Goal: Task Accomplishment & Management: Manage account settings

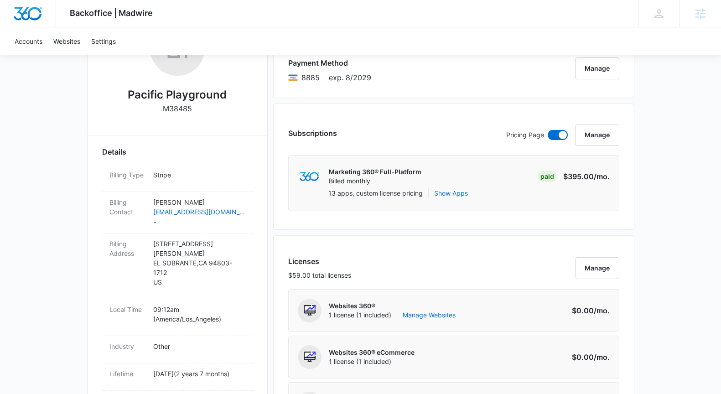
scroll to position [66, 0]
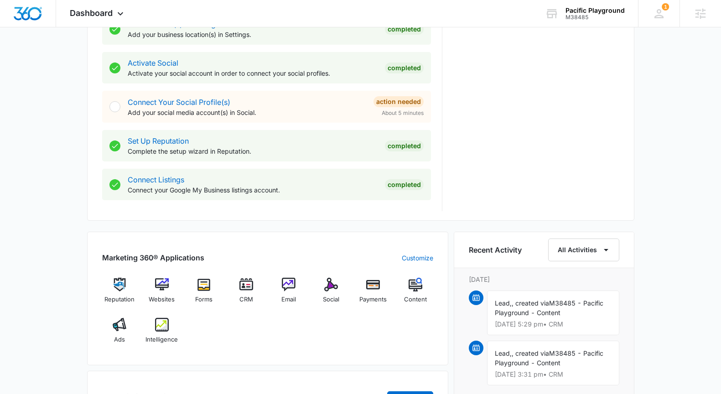
scroll to position [396, 0]
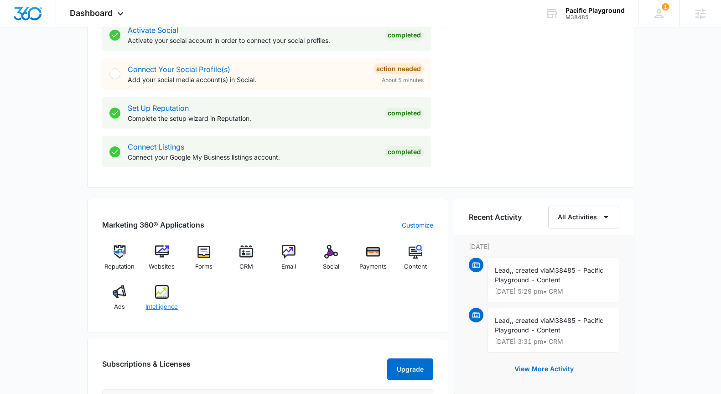
click at [158, 294] on img at bounding box center [162, 292] width 14 height 14
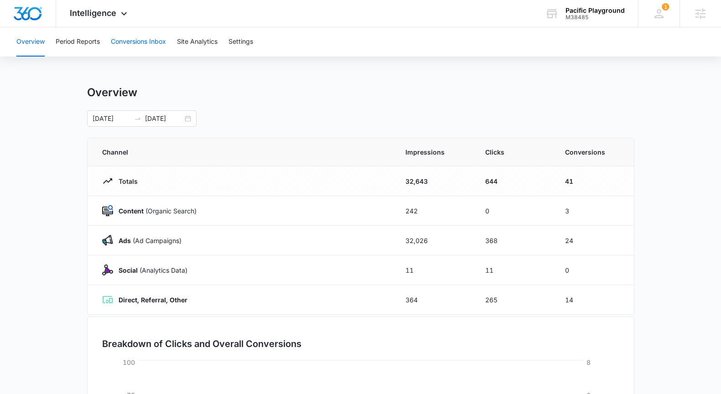
click at [143, 42] on button "Conversions Inbox" at bounding box center [138, 41] width 55 height 29
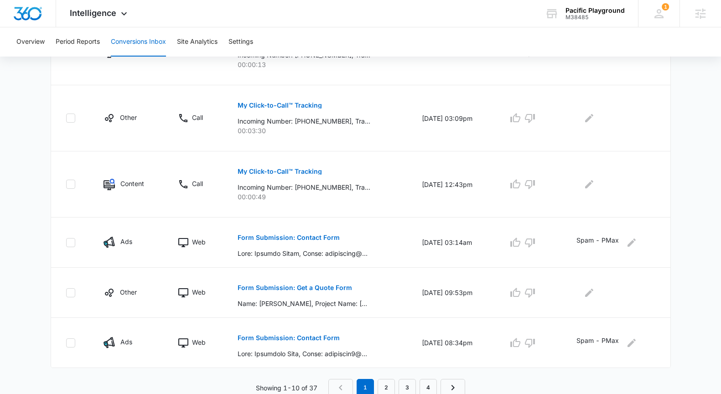
scroll to position [535, 0]
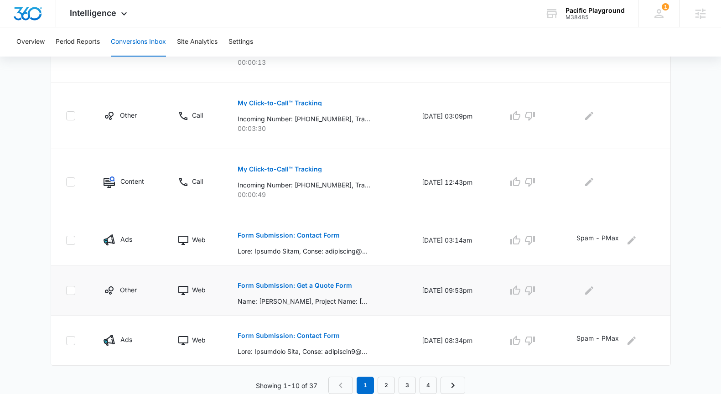
click at [294, 281] on button "Form Submission: Get a Quote Form" at bounding box center [295, 286] width 115 height 22
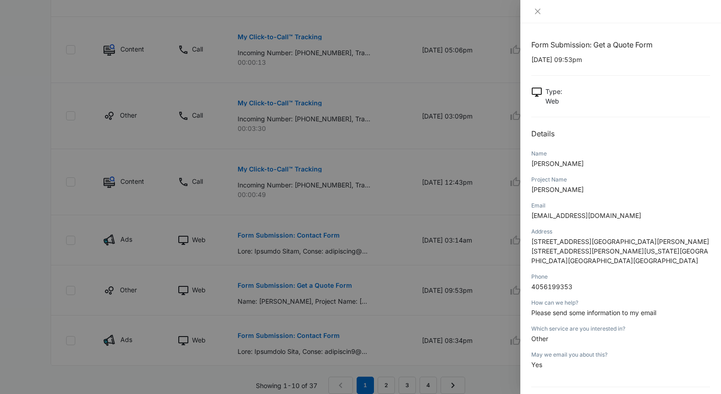
click at [573, 163] on span "Tyeshia Jackson" at bounding box center [558, 164] width 52 height 8
click at [537, 10] on icon "close" at bounding box center [537, 11] width 7 height 7
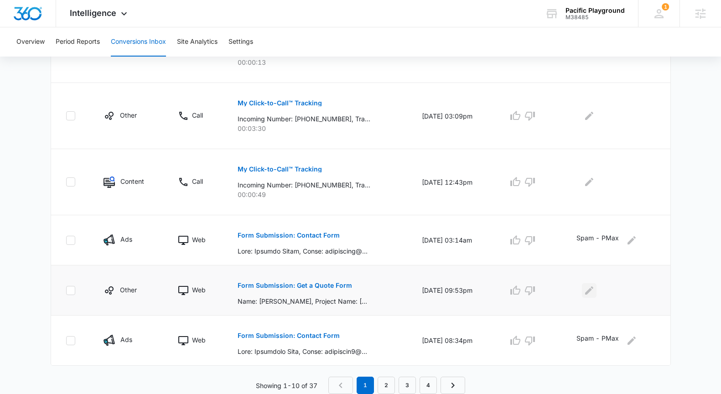
click at [594, 292] on icon "Edit Comments" at bounding box center [589, 290] width 11 height 11
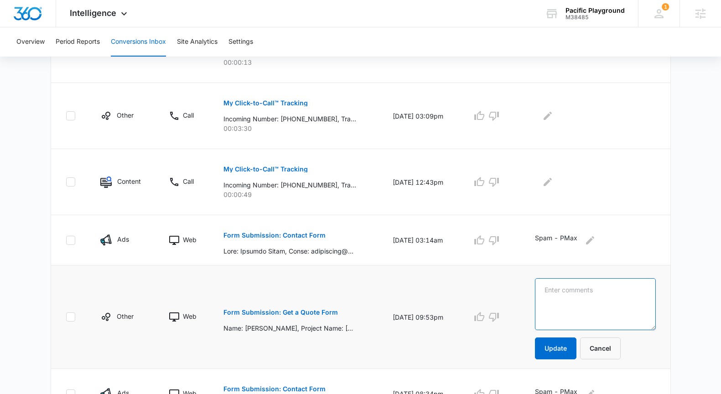
click at [594, 292] on textarea at bounding box center [595, 304] width 121 height 52
type textarea "Out of Area"
click at [574, 347] on button "Update" at bounding box center [556, 349] width 42 height 22
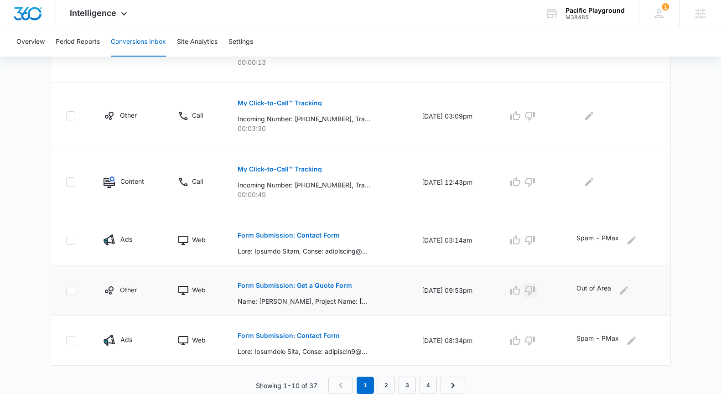
click at [536, 292] on icon "button" at bounding box center [530, 290] width 11 height 11
click at [380, 382] on link "2" at bounding box center [386, 385] width 17 height 17
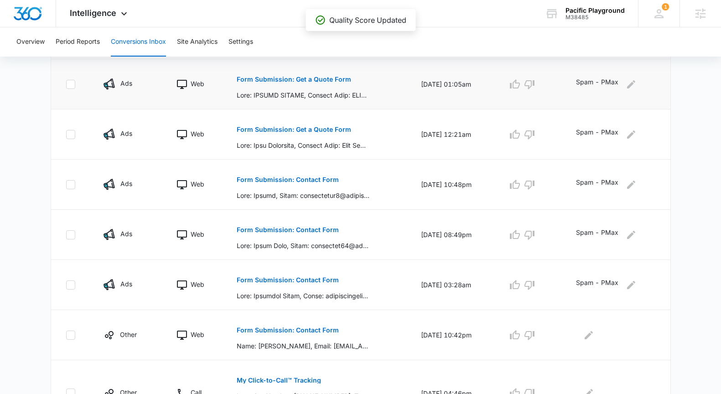
scroll to position [261, 0]
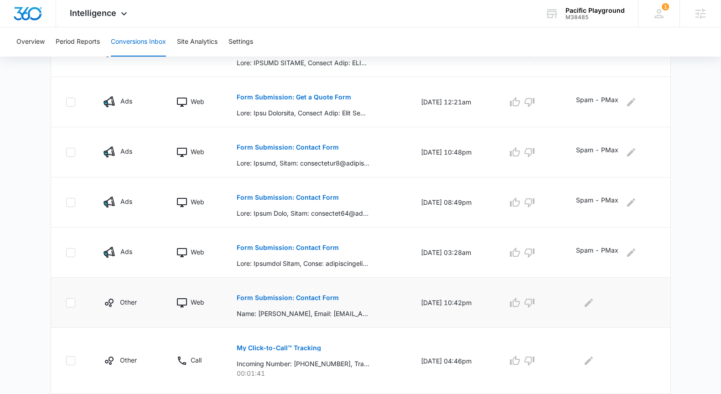
click at [313, 300] on p "Form Submission: Contact Form" at bounding box center [288, 298] width 102 height 6
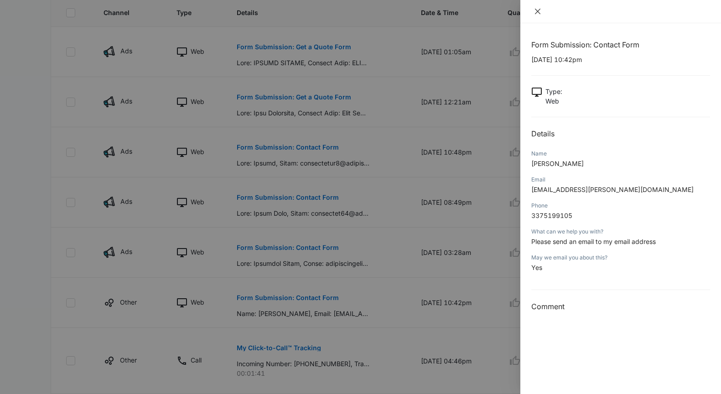
click at [538, 9] on icon "close" at bounding box center [537, 11] width 7 height 7
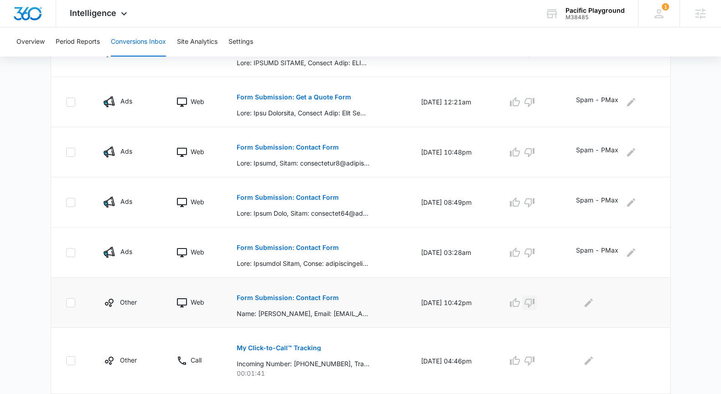
click at [535, 301] on icon "button" at bounding box center [530, 303] width 10 height 9
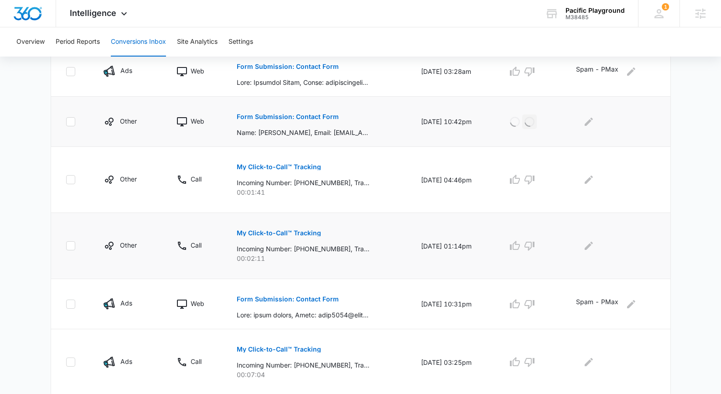
scroll to position [471, 0]
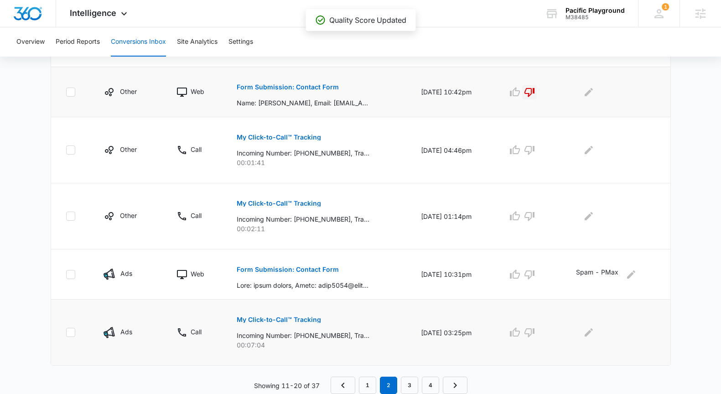
click at [301, 317] on p "My Click-to-Call™ Tracking" at bounding box center [279, 320] width 84 height 6
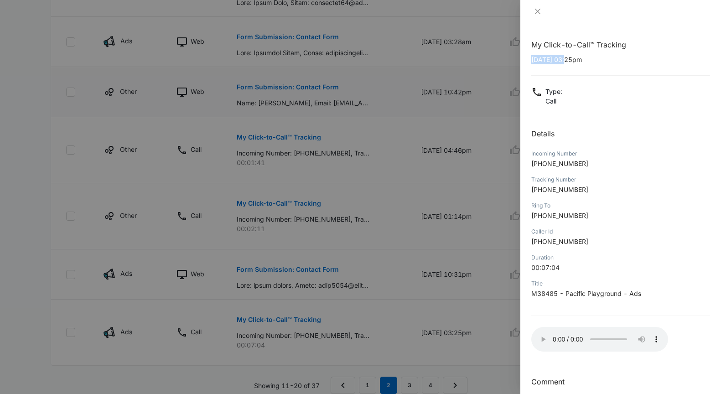
drag, startPoint x: 569, startPoint y: 59, endPoint x: 526, endPoint y: 59, distance: 43.8
click at [526, 59] on div "My Click-to-Call™ Tracking 09/24/2025 at 03:25pm Type : Call Details Incoming N…" at bounding box center [621, 208] width 201 height 371
copy p "09/24/2025"
drag, startPoint x: 582, startPoint y: 163, endPoint x: 541, endPoint y: 163, distance: 41.1
click at [540, 163] on p "+14089140375" at bounding box center [621, 164] width 179 height 10
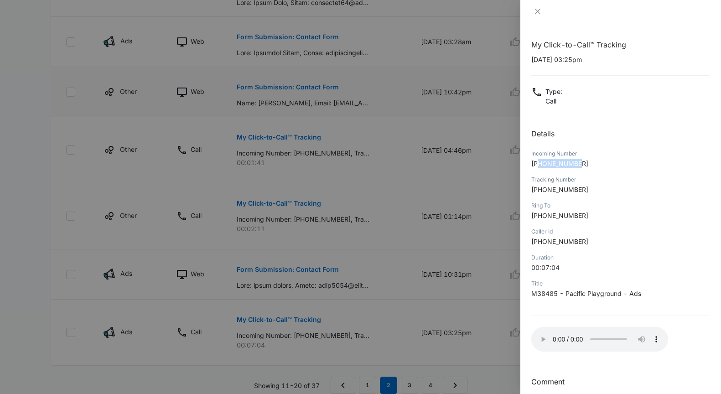
copy span "4089140375"
click at [542, 14] on button "Close" at bounding box center [538, 11] width 13 height 8
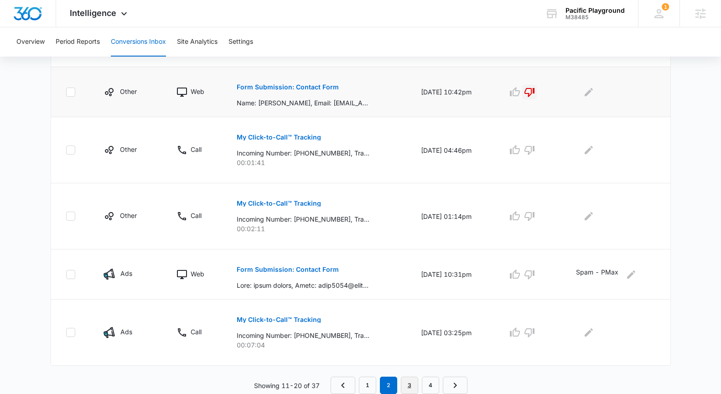
click at [412, 390] on link "3" at bounding box center [409, 385] width 17 height 17
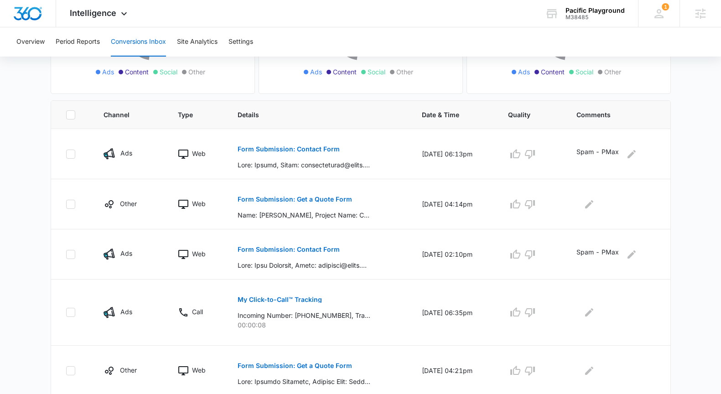
scroll to position [167, 0]
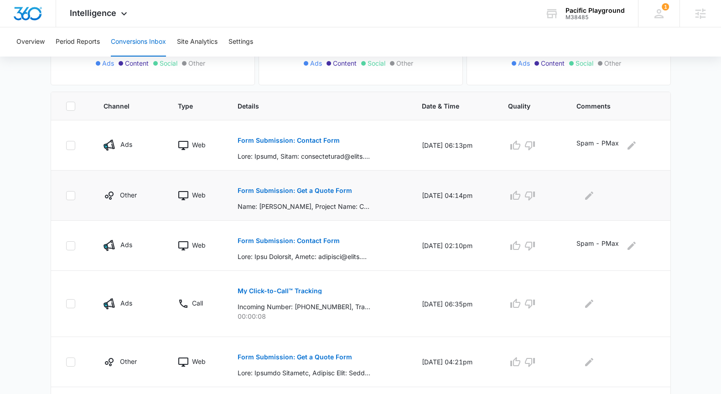
click at [286, 188] on p "Form Submission: Get a Quote Form" at bounding box center [295, 191] width 115 height 6
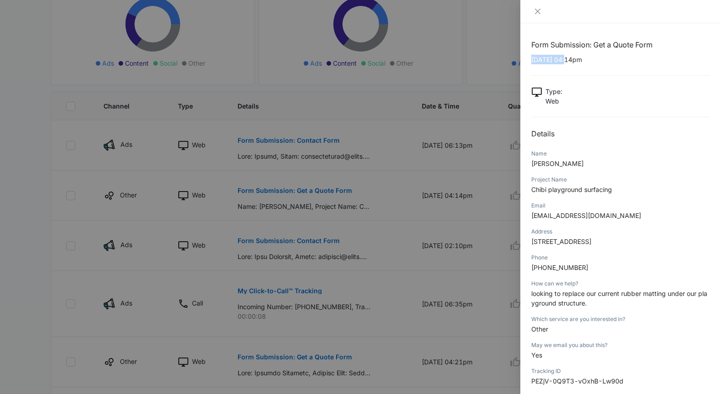
drag, startPoint x: 569, startPoint y: 59, endPoint x: 528, endPoint y: 58, distance: 40.2
click at [528, 58] on div "Form Submission: Get a Quote Form 09/23/2025 at 04:14pm Type : Web Details Name…" at bounding box center [621, 208] width 201 height 371
copy p "09/23/2025"
drag, startPoint x: 563, startPoint y: 165, endPoint x: 529, endPoint y: 163, distance: 33.4
click at [529, 163] on div "Form Submission: Get a Quote Form 09/23/2025 at 04:14pm Type : Web Details Name…" at bounding box center [621, 208] width 201 height 371
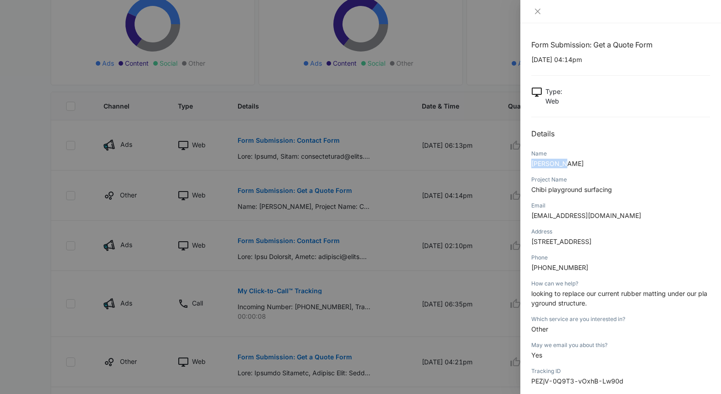
copy span "Carol Tam"
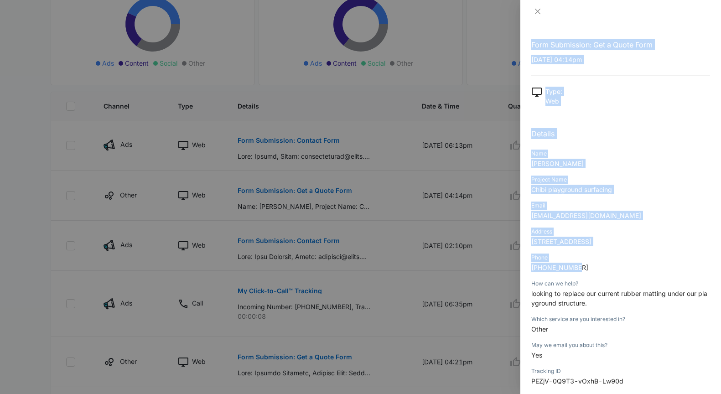
drag, startPoint x: 581, startPoint y: 267, endPoint x: 520, endPoint y: 266, distance: 60.7
click at [521, 266] on div "Form Submission: Get a Quote Form 09/23/2025 at 04:14pm Type : Web Details Name…" at bounding box center [621, 208] width 201 height 371
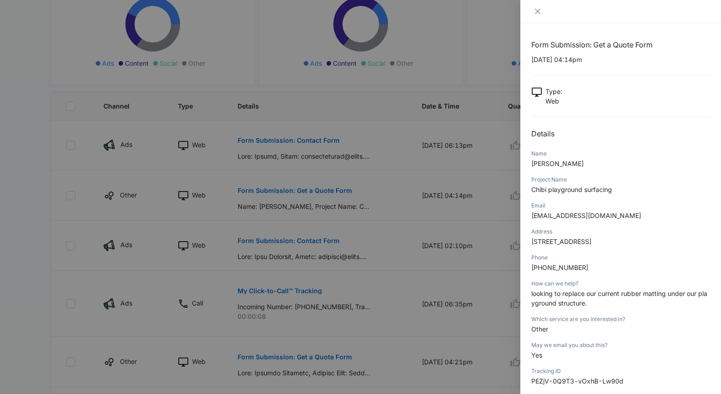
click at [634, 264] on p "408-410-2123" at bounding box center [621, 268] width 179 height 10
drag, startPoint x: 583, startPoint y: 267, endPoint x: 529, endPoint y: 268, distance: 53.9
click at [529, 268] on div "Form Submission: Get a Quote Form 09/23/2025 at 04:14pm Type : Web Details Name…" at bounding box center [621, 208] width 201 height 371
copy span "408-410-2123"
drag, startPoint x: 576, startPoint y: 214, endPoint x: 532, endPoint y: 214, distance: 43.8
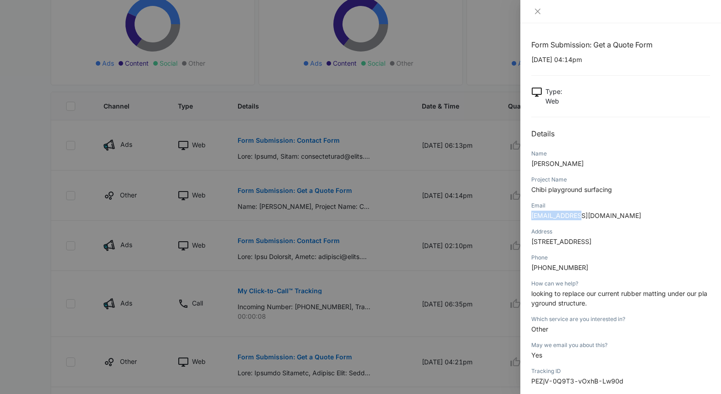
click at [532, 214] on span "ctam@jcyc.org" at bounding box center [587, 216] width 110 height 8
copy span "ctam@jcyc.org"
drag, startPoint x: 532, startPoint y: 242, endPoint x: 643, endPoint y: 245, distance: 110.4
click at [592, 245] on span "800 Presidio Avw, , San Francisco, ca, 94115, usa" at bounding box center [562, 242] width 60 height 8
copy span "800 Presidio Avw, , San Francisco, ca"
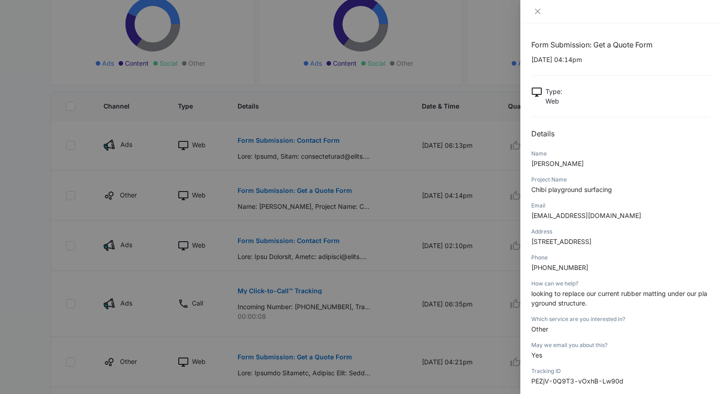
click at [532, 294] on span "looking to replace our current rubber matting under our playground structure." at bounding box center [620, 298] width 176 height 17
drag, startPoint x: 612, startPoint y: 192, endPoint x: 527, endPoint y: 193, distance: 84.4
click at [527, 193] on div "Form Submission: Get a Quote Form 09/23/2025 at 04:14pm Type : Web Details Name…" at bounding box center [621, 208] width 201 height 371
copy span "Chibi playground surfacing"
click at [304, 254] on div at bounding box center [360, 197] width 721 height 394
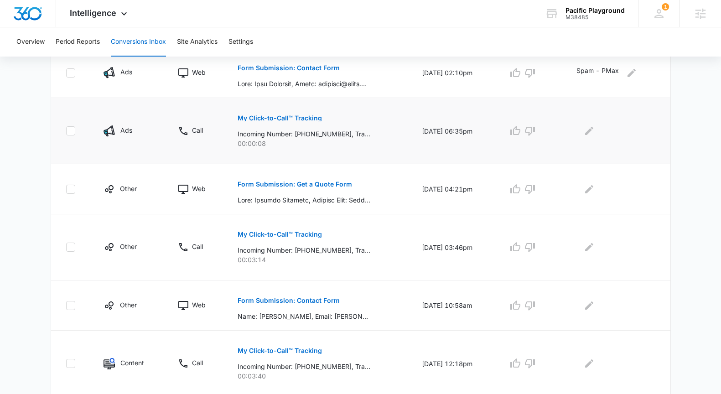
scroll to position [363, 0]
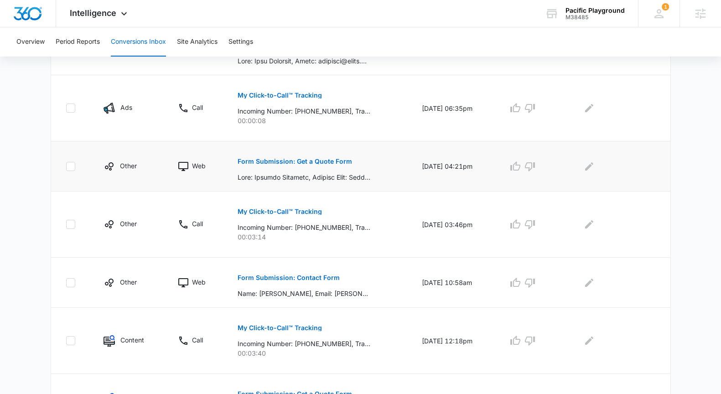
click at [314, 157] on button "Form Submission: Get a Quote Form" at bounding box center [295, 162] width 115 height 22
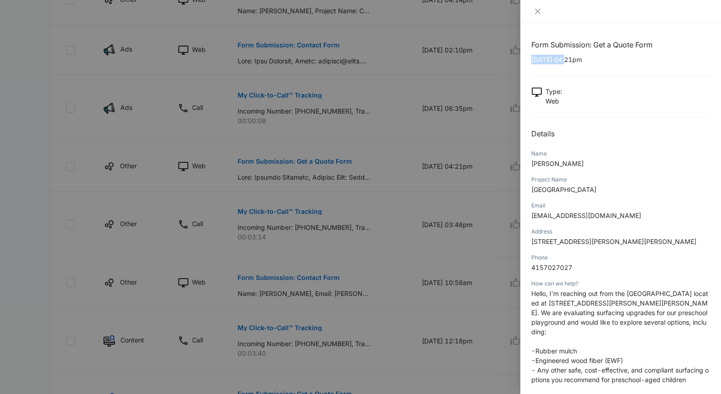
drag, startPoint x: 568, startPoint y: 60, endPoint x: 531, endPoint y: 60, distance: 37.4
click at [531, 60] on div "Form Submission: Get a Quote Form 09/22/2025 at 04:21pm Type : Web Details Name…" at bounding box center [621, 208] width 201 height 371
copy p "09/22/2025"
click at [579, 163] on p "Nikolas Eristavi" at bounding box center [621, 164] width 179 height 10
drag, startPoint x: 579, startPoint y: 163, endPoint x: 534, endPoint y: 163, distance: 44.7
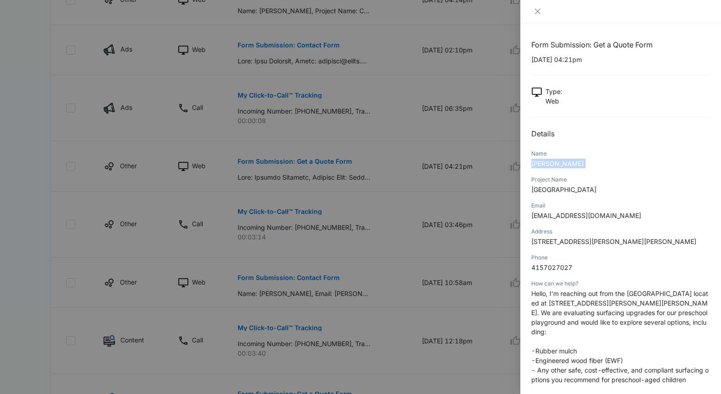
click at [534, 163] on p "Nikolas Eristavi" at bounding box center [621, 164] width 179 height 10
copy span "Nikolas Eristavi"
drag, startPoint x: 621, startPoint y: 190, endPoint x: 532, endPoint y: 192, distance: 89.5
click at [532, 192] on p "Montessori Children's Center" at bounding box center [621, 190] width 179 height 10
drag, startPoint x: 574, startPoint y: 274, endPoint x: 531, endPoint y: 275, distance: 43.4
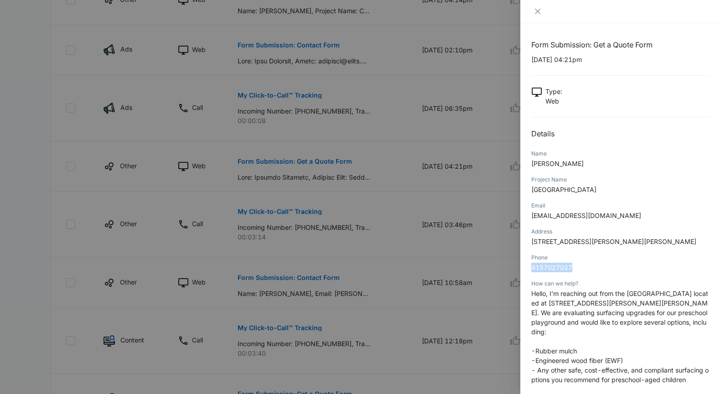
click at [532, 272] on p "4157027027" at bounding box center [621, 268] width 179 height 10
drag, startPoint x: 533, startPoint y: 241, endPoint x: 654, endPoint y: 245, distance: 121.0
click at [654, 245] on span "80 Juan Bautista Cir, , San Francisco, CA, 94132, United States" at bounding box center [614, 242] width 165 height 8
drag, startPoint x: 596, startPoint y: 218, endPoint x: 534, endPoint y: 220, distance: 62.6
click at [533, 220] on p "neristavi@gmail.com" at bounding box center [621, 216] width 179 height 10
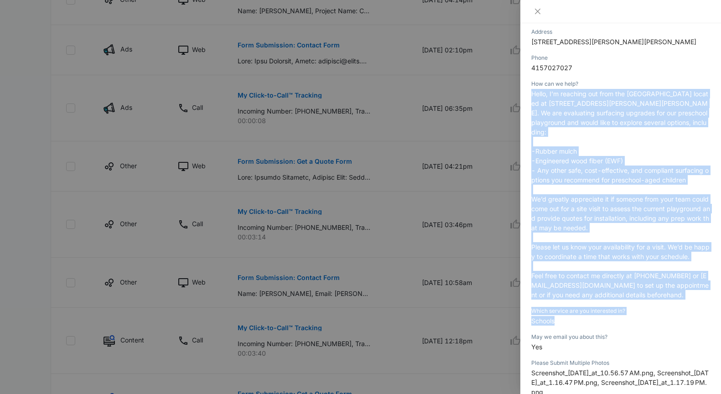
scroll to position [201, 0]
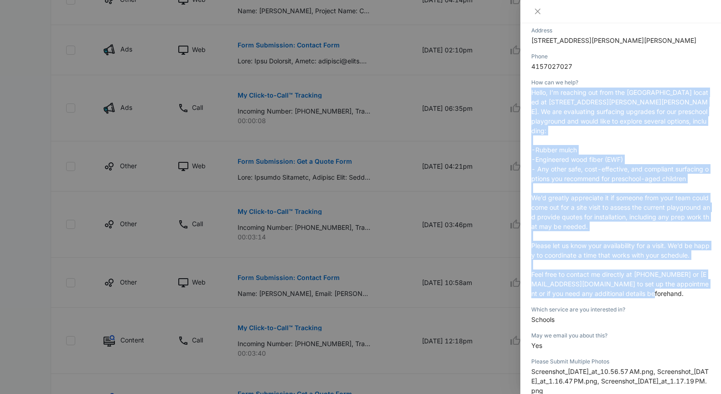
drag, startPoint x: 531, startPoint y: 303, endPoint x: 648, endPoint y: 296, distance: 117.0
click at [648, 296] on p "Hello, I’m reaching out from the Montessori Children’s Center located at 80 Jua…" at bounding box center [621, 193] width 179 height 211
click at [535, 14] on icon "close" at bounding box center [537, 11] width 7 height 7
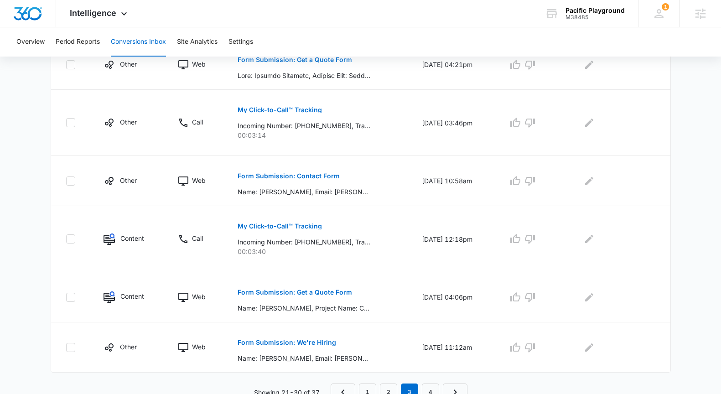
scroll to position [471, 0]
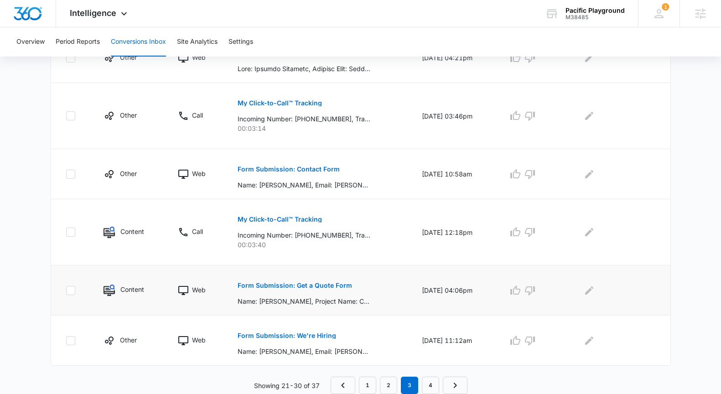
click at [313, 280] on button "Form Submission: Get a Quote Form" at bounding box center [295, 286] width 115 height 22
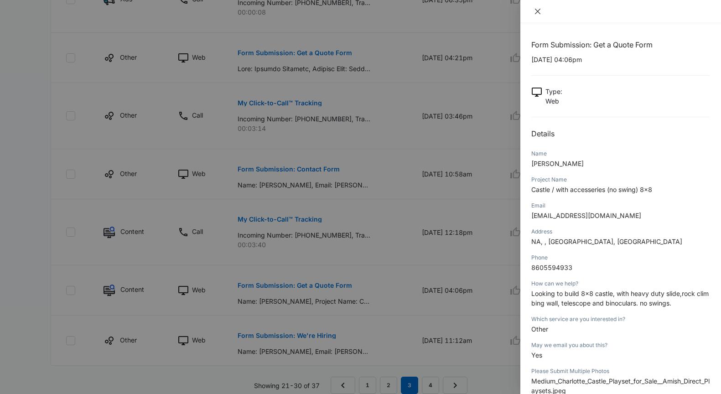
click at [536, 11] on icon "close" at bounding box center [537, 11] width 7 height 7
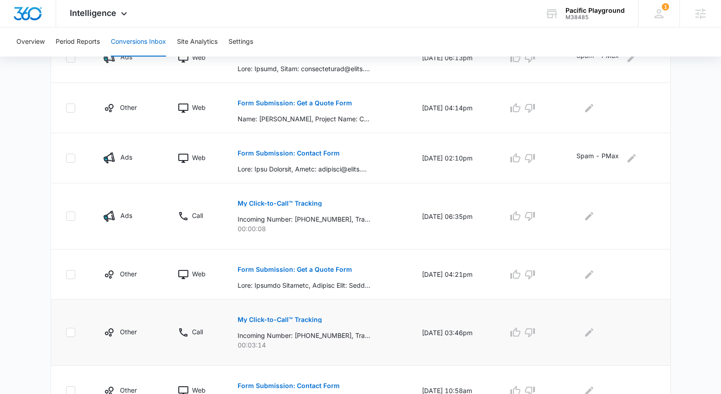
scroll to position [0, 0]
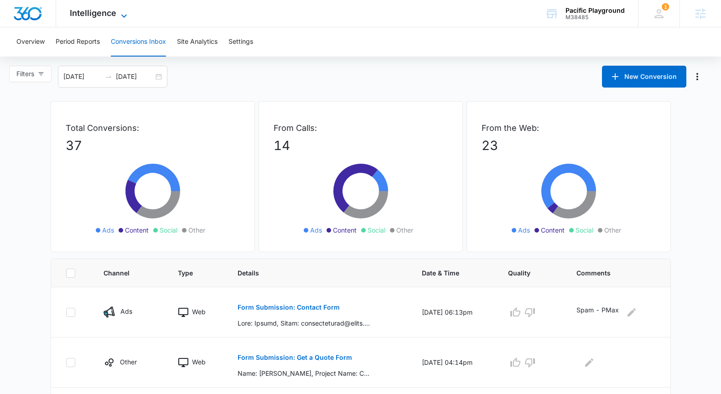
click at [87, 10] on span "Intelligence" at bounding box center [93, 13] width 47 height 10
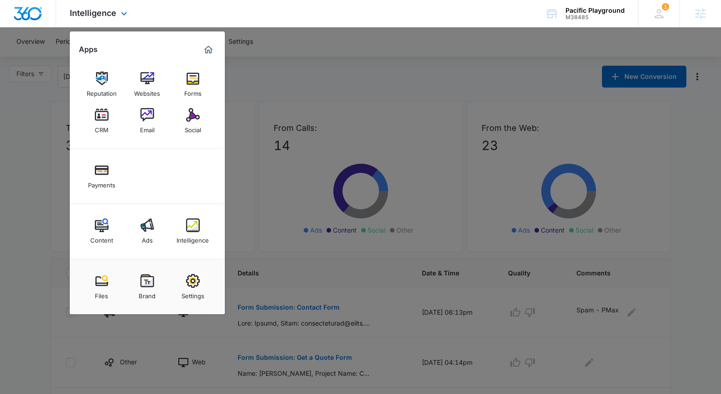
drag, startPoint x: 149, startPoint y: 89, endPoint x: 253, endPoint y: 18, distance: 125.4
click at [0, 0] on div "Intelligence Apps Reputation Websites Forms CRM Email Social Payments Content A…" at bounding box center [360, 13] width 721 height 27
click at [489, 47] on div at bounding box center [360, 197] width 721 height 394
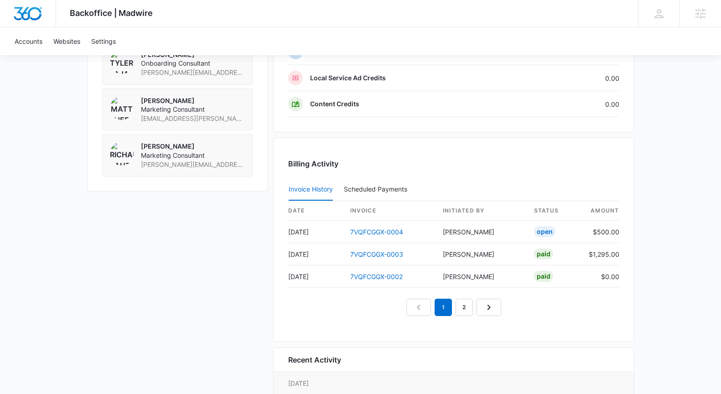
scroll to position [752, 0]
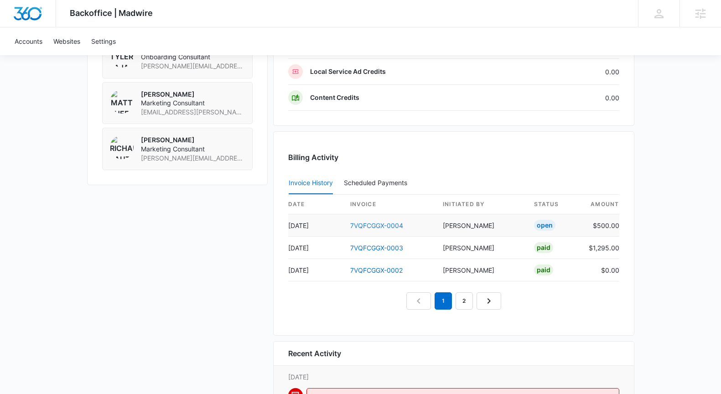
click at [391, 228] on link "7VQFCGGX-0004" at bounding box center [376, 226] width 53 height 8
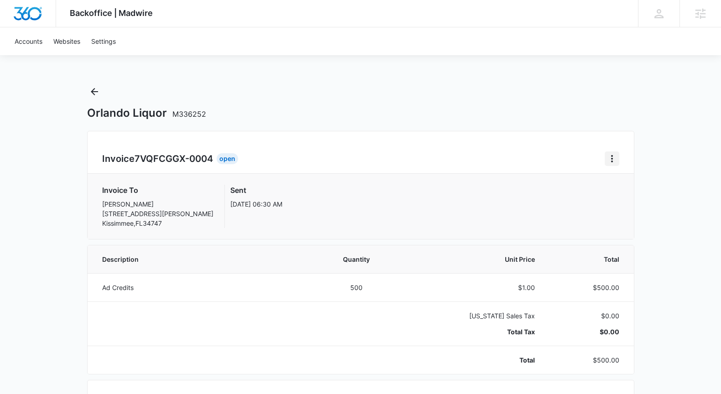
click at [614, 159] on icon "Home" at bounding box center [612, 158] width 11 height 11
click at [502, 103] on div "Orlando Liquor M336252" at bounding box center [361, 102] width 548 height 36
drag, startPoint x: 204, startPoint y: 115, endPoint x: 167, endPoint y: 114, distance: 37.0
click at [167, 114] on h1 "Orlando Liquor M336252" at bounding box center [146, 113] width 119 height 14
copy span "M336252"
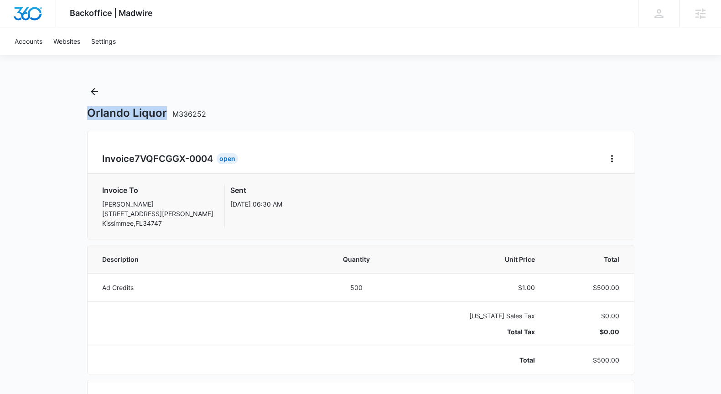
drag, startPoint x: 166, startPoint y: 114, endPoint x: 84, endPoint y: 116, distance: 81.7
copy h1 "Orlando Liquor"
click at [97, 92] on icon "Back" at bounding box center [94, 91] width 7 height 7
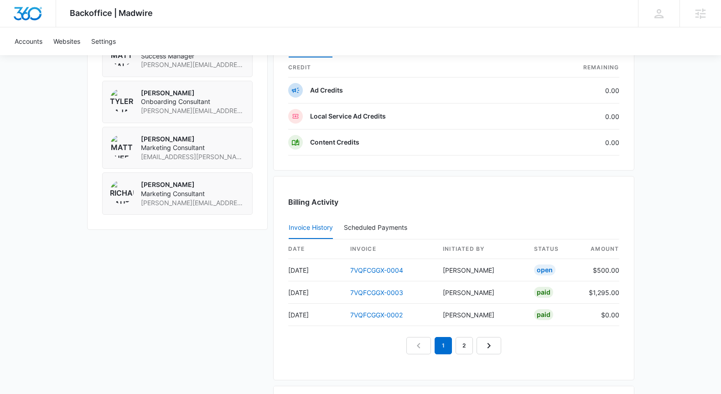
scroll to position [722, 0]
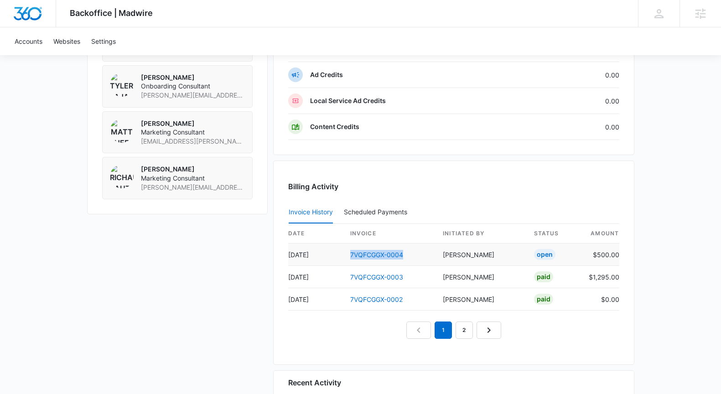
drag, startPoint x: 405, startPoint y: 255, endPoint x: 343, endPoint y: 254, distance: 61.6
click at [343, 254] on td "7VQFCGGX-0004" at bounding box center [389, 255] width 93 height 22
copy link "7VQFCGGX-0004"
click at [401, 256] on link "7VQFCGGX-0004" at bounding box center [376, 255] width 53 height 8
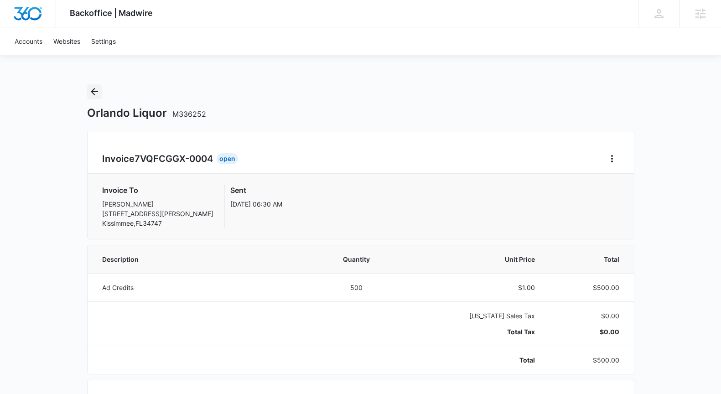
click at [94, 93] on icon "Back" at bounding box center [94, 91] width 11 height 11
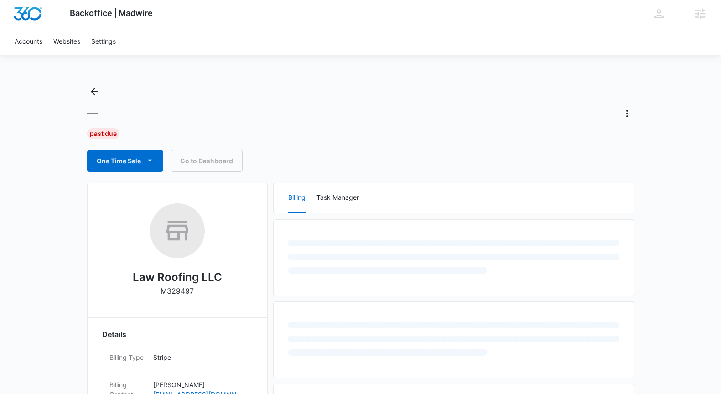
scroll to position [104, 0]
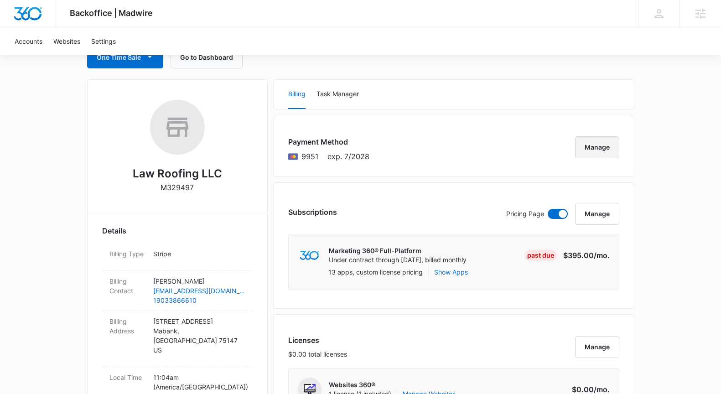
click at [600, 143] on button "Manage" at bounding box center [597, 147] width 44 height 22
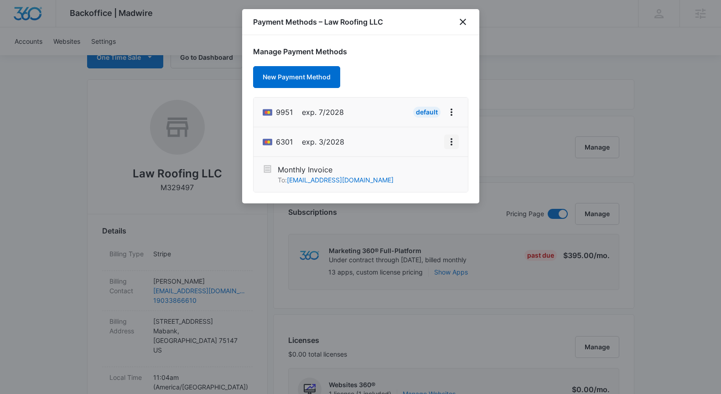
click at [451, 141] on icon "View More" at bounding box center [452, 141] width 2 height 7
click at [453, 141] on icon "View More" at bounding box center [451, 141] width 11 height 11
click at [429, 102] on div "Set As Default" at bounding box center [415, 102] width 42 height 6
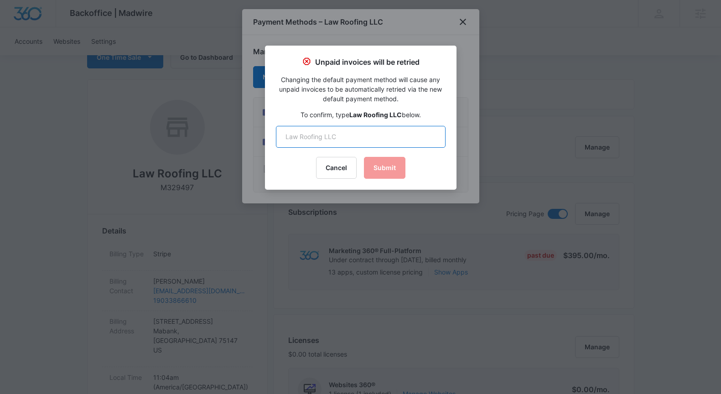
click at [371, 134] on input "text" at bounding box center [361, 137] width 170 height 22
type input "Law Roofing LLC"
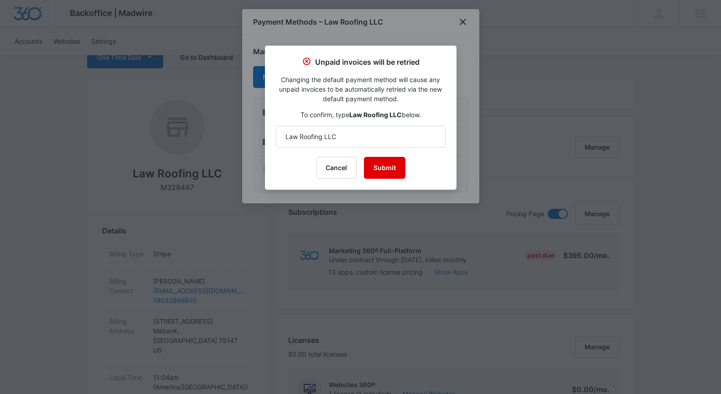
click at [386, 166] on button "Submit" at bounding box center [385, 168] width 42 height 22
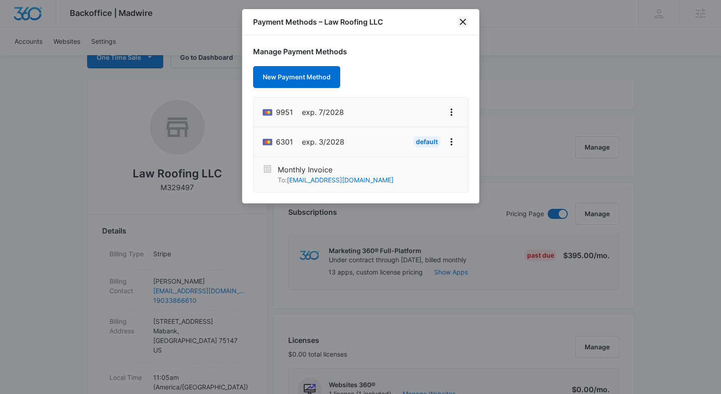
click at [462, 23] on icon "close" at bounding box center [463, 22] width 6 height 6
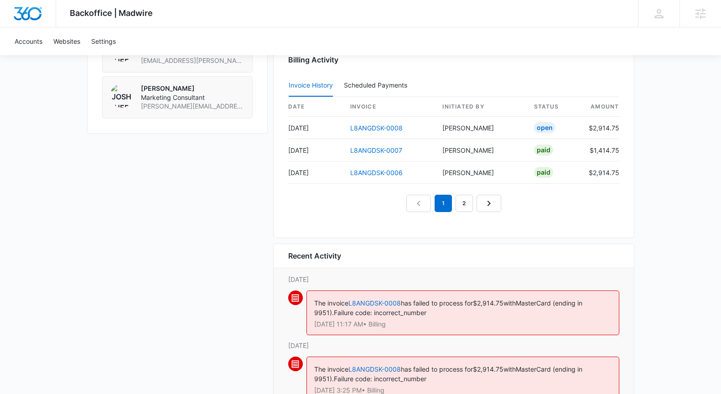
scroll to position [853, 0]
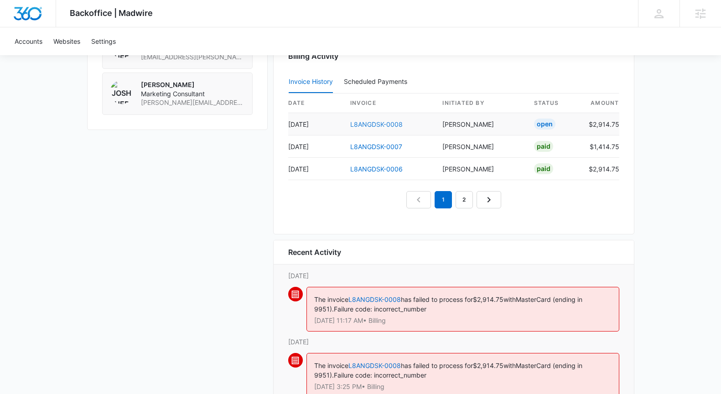
click at [367, 124] on link "L8ANGDSK-0008" at bounding box center [376, 124] width 52 height 8
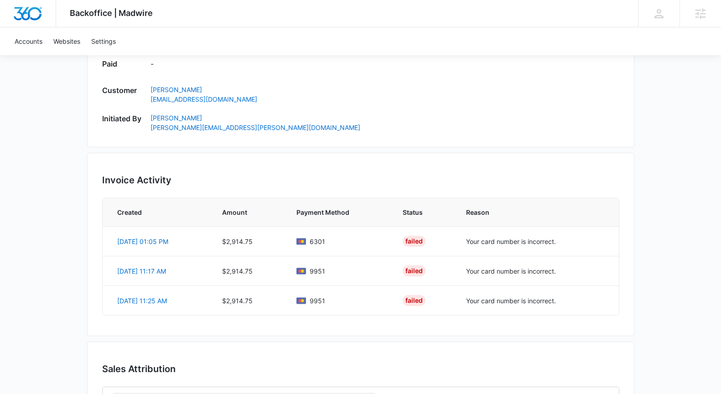
scroll to position [493, 0]
